Goal: Find specific page/section: Find specific page/section

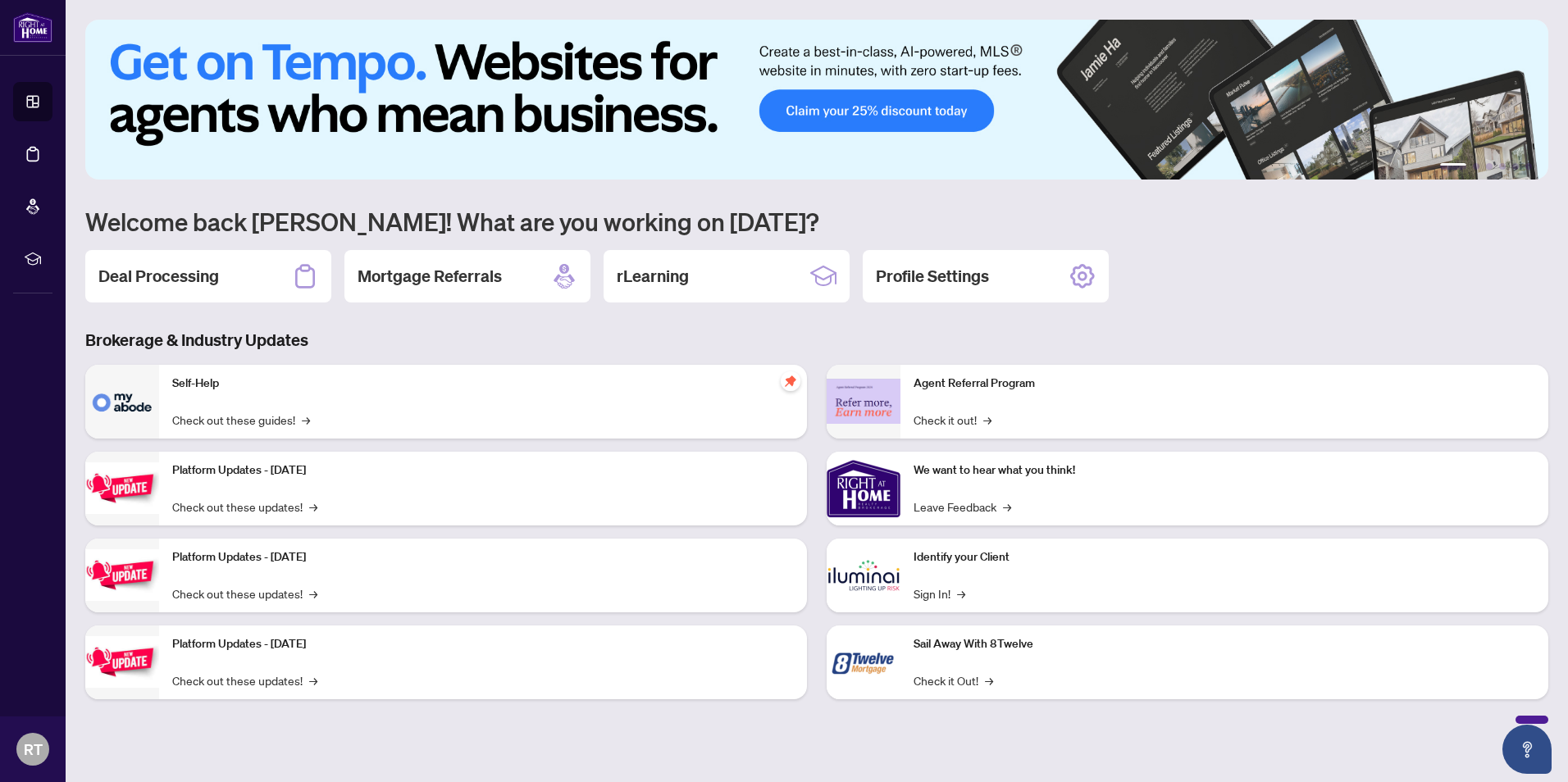
drag, startPoint x: 159, startPoint y: 277, endPoint x: 147, endPoint y: 270, distance: 13.9
click at [159, 277] on h2 "Deal Processing" at bounding box center [159, 276] width 121 height 23
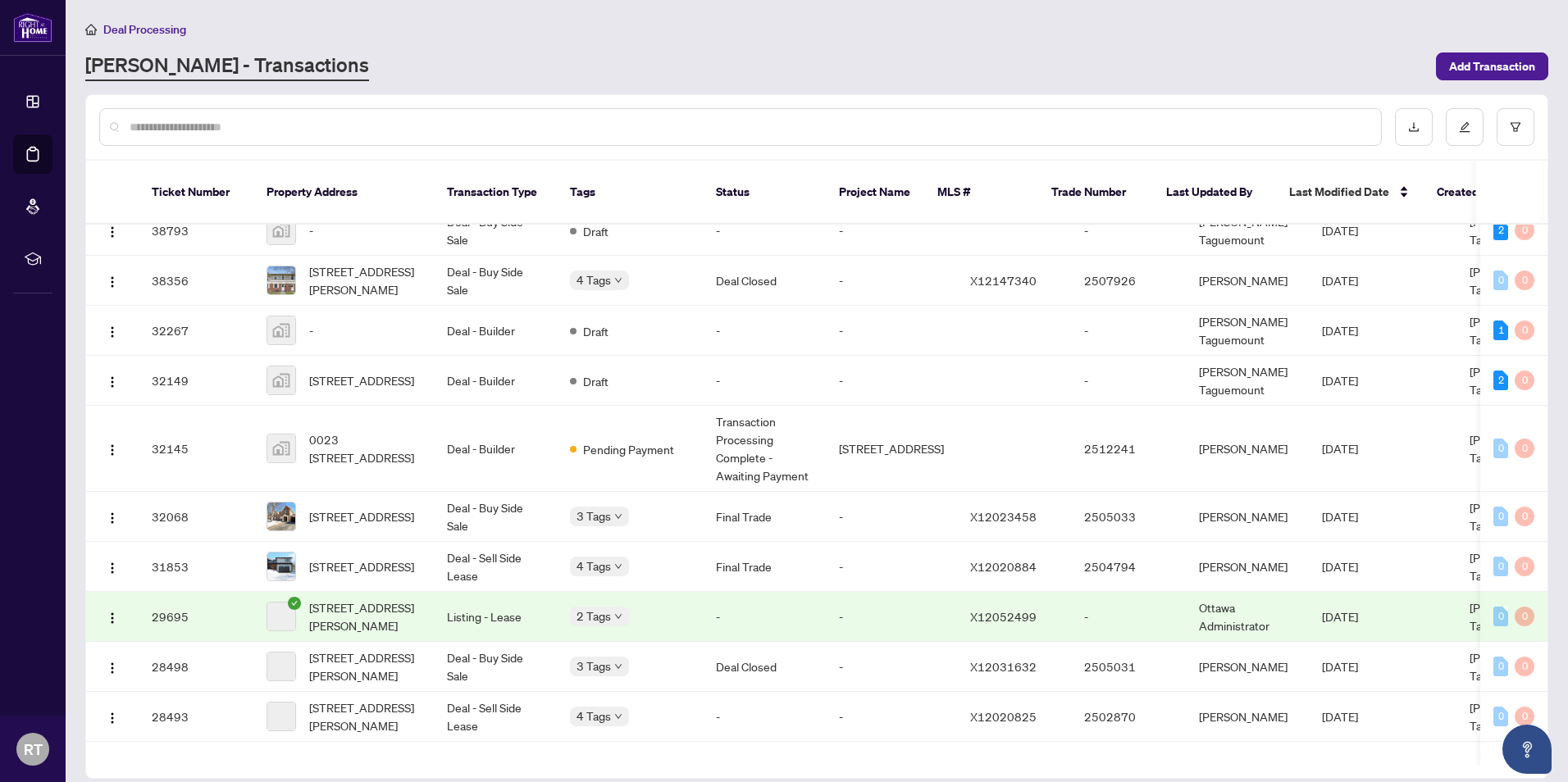
scroll to position [724, 0]
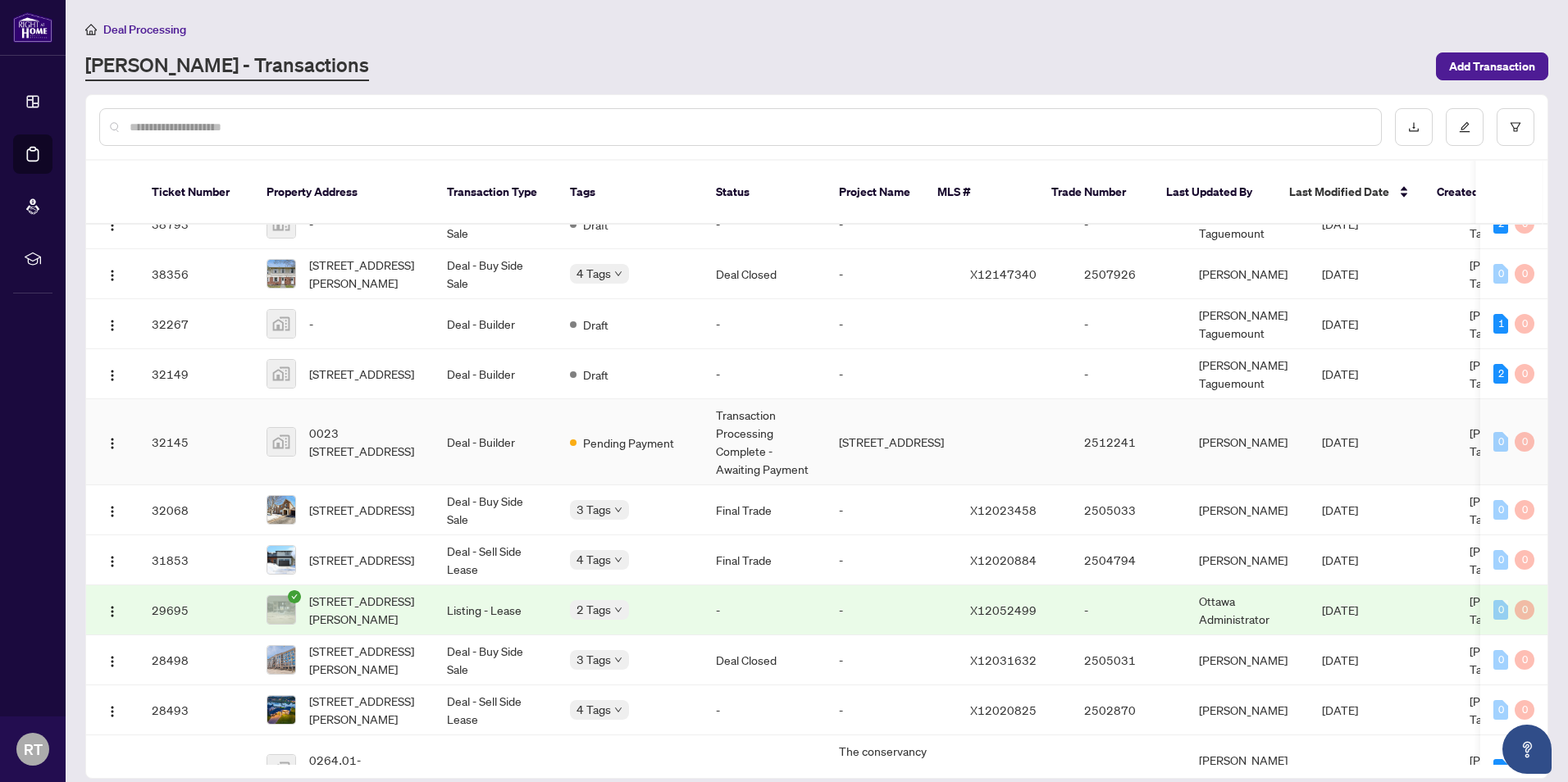
click at [419, 429] on span "0023 [STREET_ADDRESS]" at bounding box center [365, 442] width 112 height 36
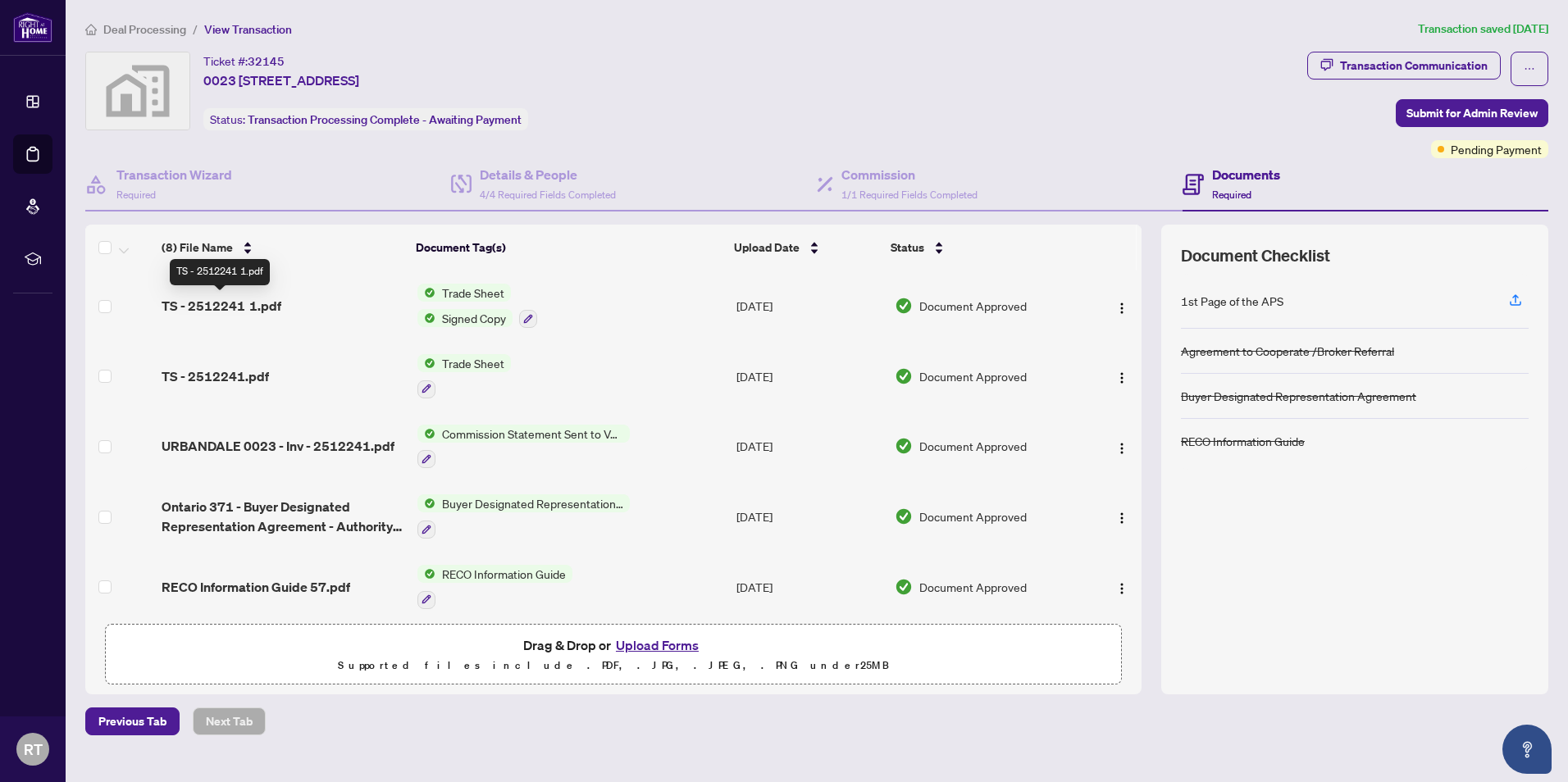
click at [250, 298] on span "TS - 2512241 1.pdf" at bounding box center [221, 306] width 120 height 20
